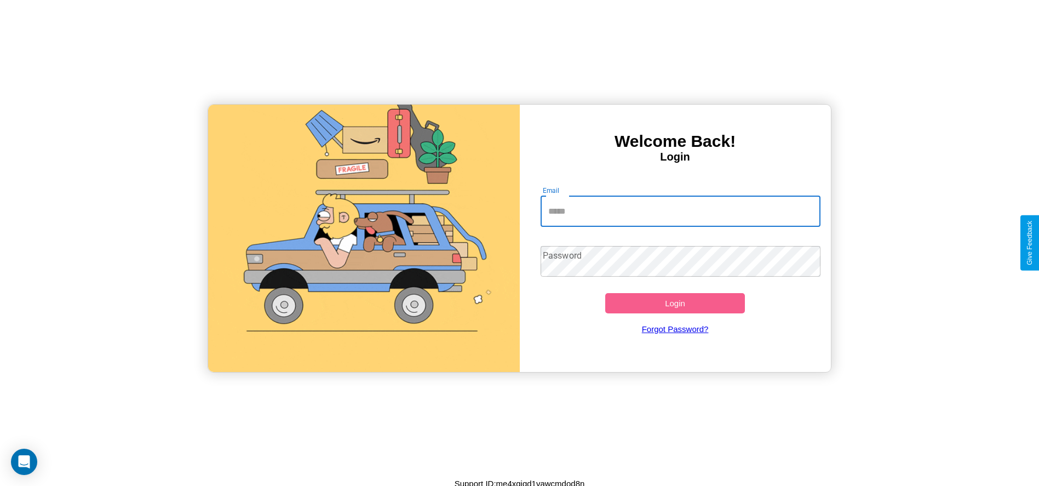
click at [680, 211] on input "Email" at bounding box center [681, 211] width 280 height 31
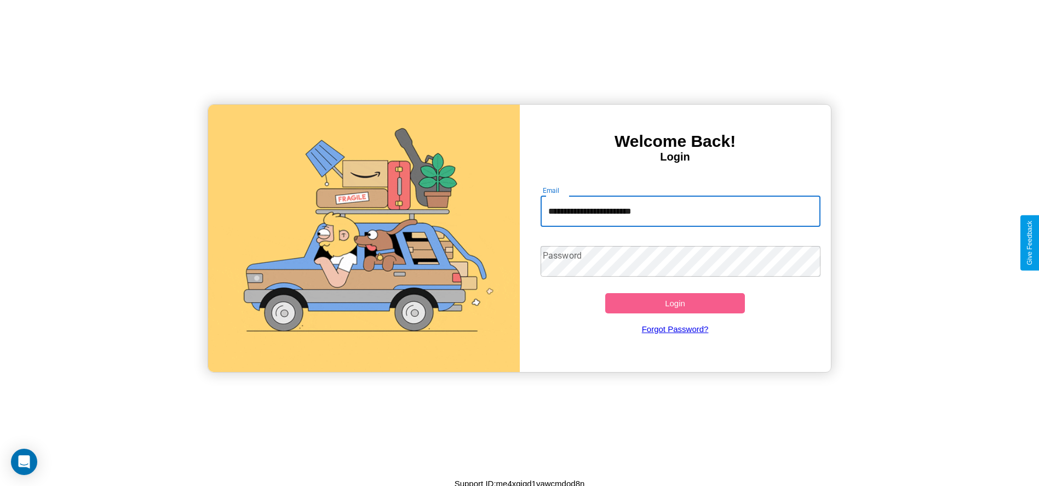
type input "**********"
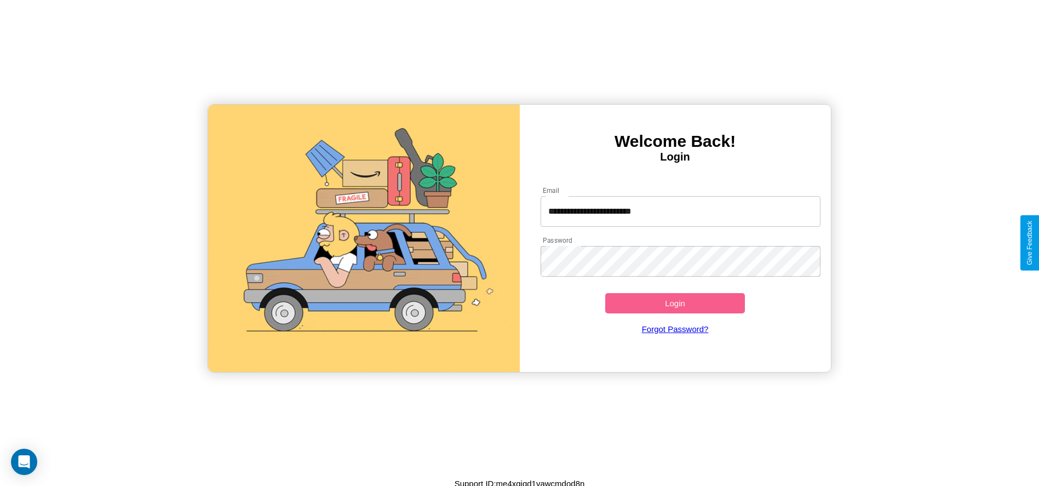
click at [675, 303] on button "Login" at bounding box center [675, 303] width 140 height 20
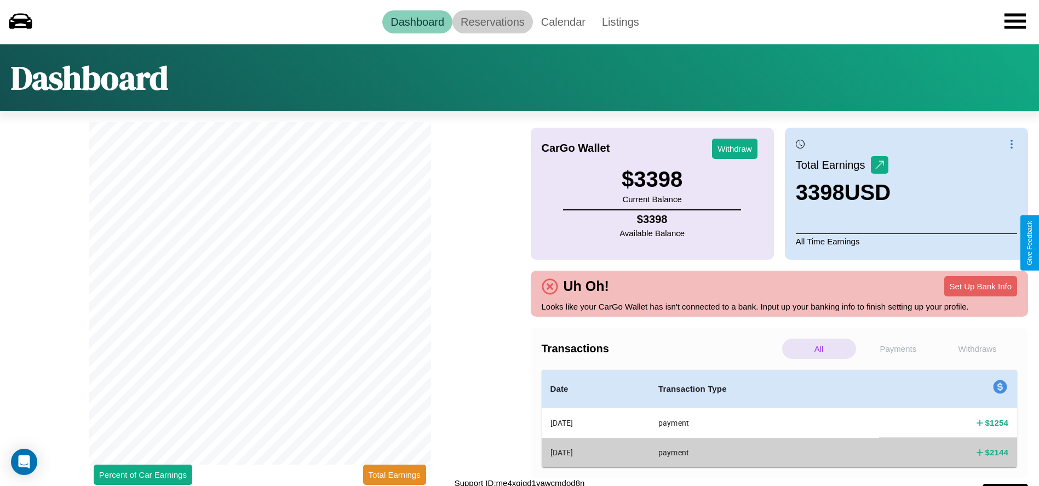
click at [493, 21] on link "Reservations" at bounding box center [493, 21] width 81 height 23
